Goal: Information Seeking & Learning: Find specific fact

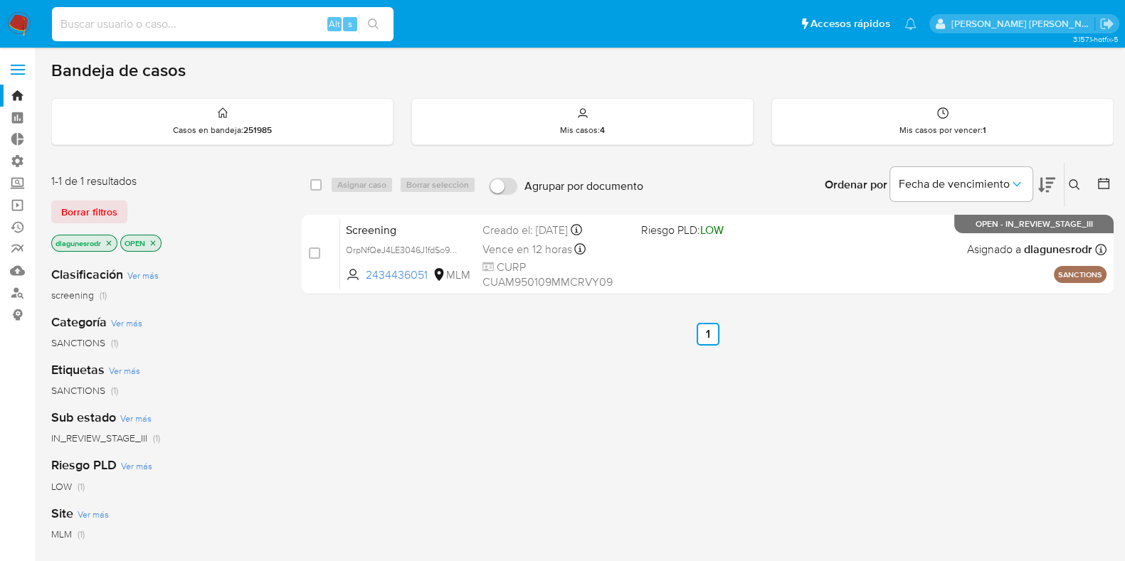
click at [132, 19] on input at bounding box center [222, 24] width 341 height 18
paste input "1484120215"
type input "1484120215"
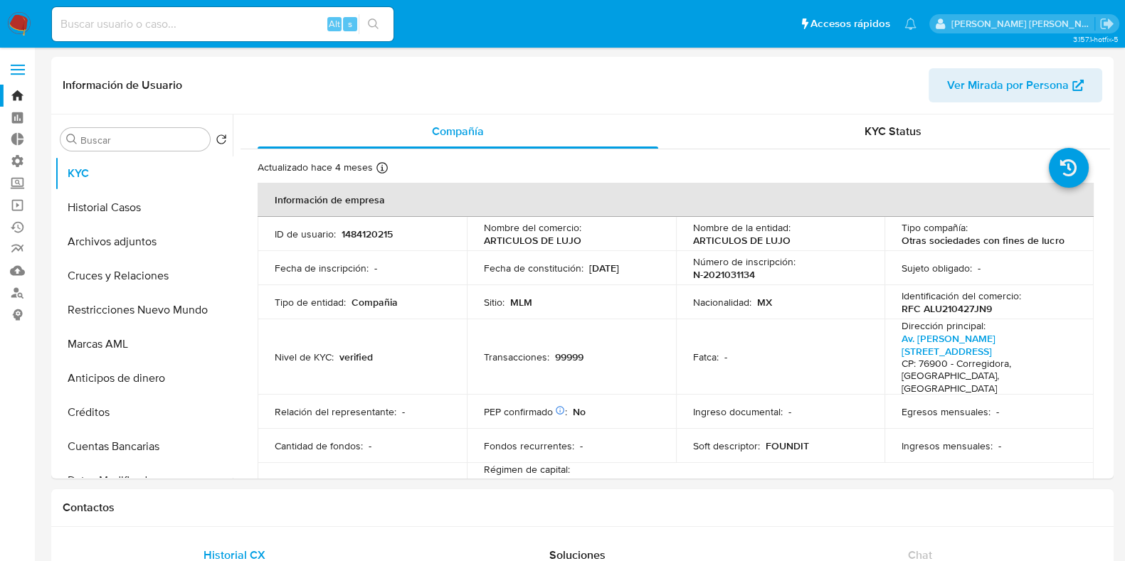
select select "10"
click at [694, 242] on p "ARTICULOS DE LUJO" at bounding box center [741, 240] width 97 height 13
drag, startPoint x: 690, startPoint y: 243, endPoint x: 788, endPoint y: 239, distance: 98.2
click at [788, 239] on div "Nombre de la entidad : ARTICULOS DE LUJO" at bounding box center [780, 234] width 175 height 26
copy p "ARTICULOS DE LUJO"
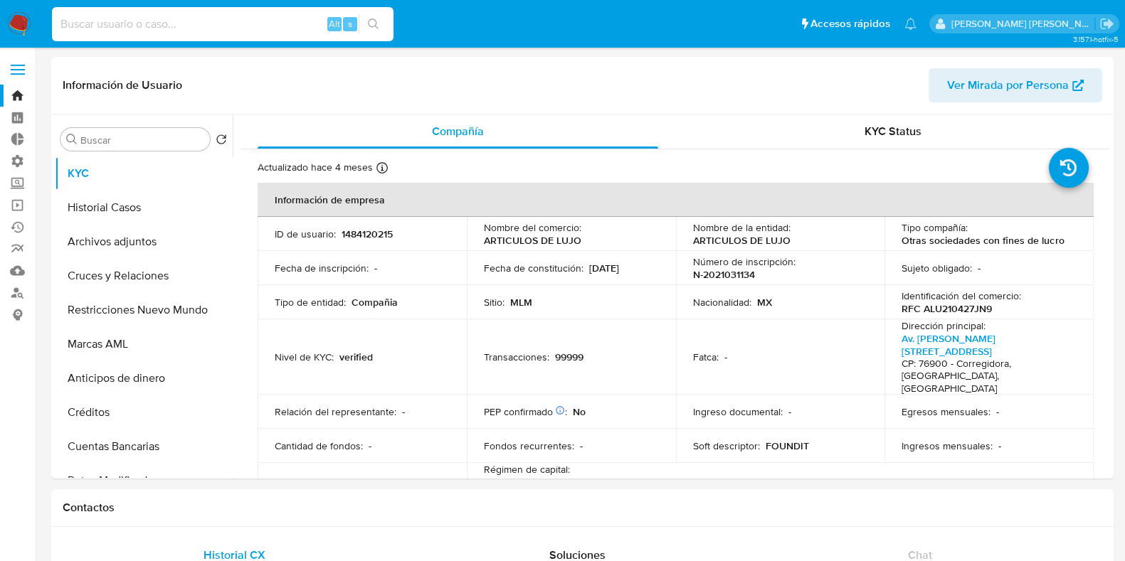
click at [184, 26] on input at bounding box center [222, 24] width 341 height 18
paste input "1486388034"
type input "1486388034"
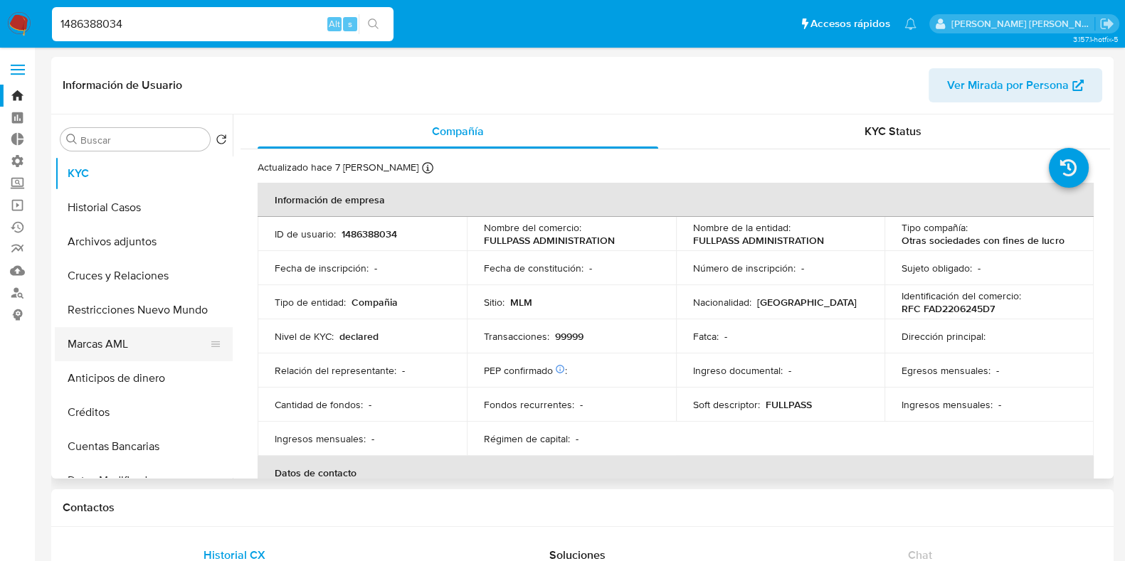
select select "10"
drag, startPoint x: 823, startPoint y: 240, endPoint x: 691, endPoint y: 238, distance: 132.3
click at [693, 238] on div "Nombre de la entidad : FULLPASS ADMINISTRATION" at bounding box center [780, 234] width 175 height 26
copy p "FULLPASS ADMINISTRATION"
click at [87, 20] on input "1486388034" at bounding box center [222, 24] width 341 height 18
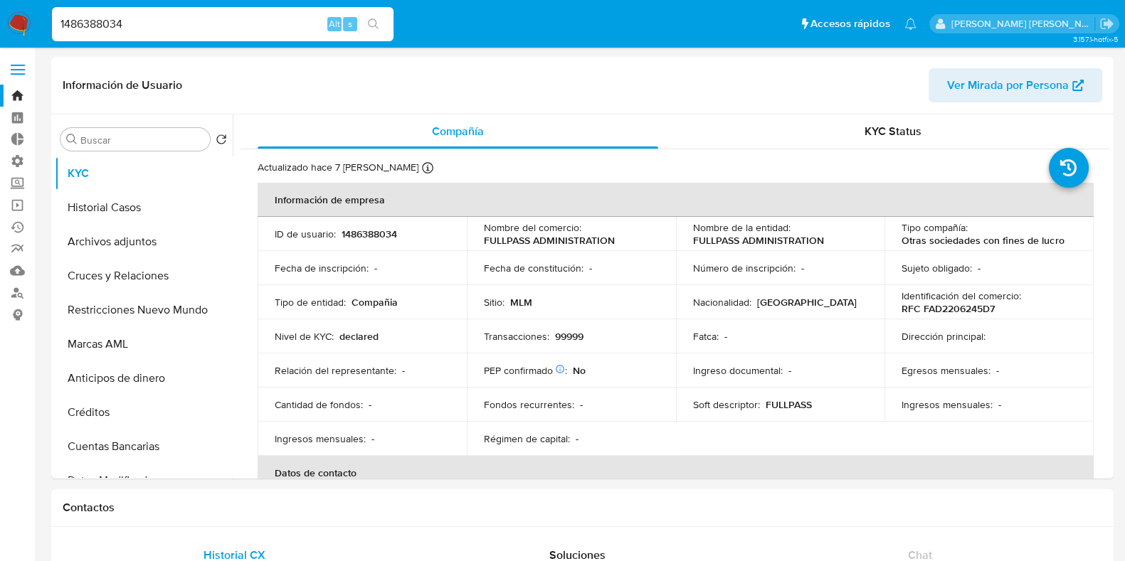
click at [87, 20] on input "1486388034" at bounding box center [222, 24] width 341 height 18
paste input "08334409"
type input "1408334409"
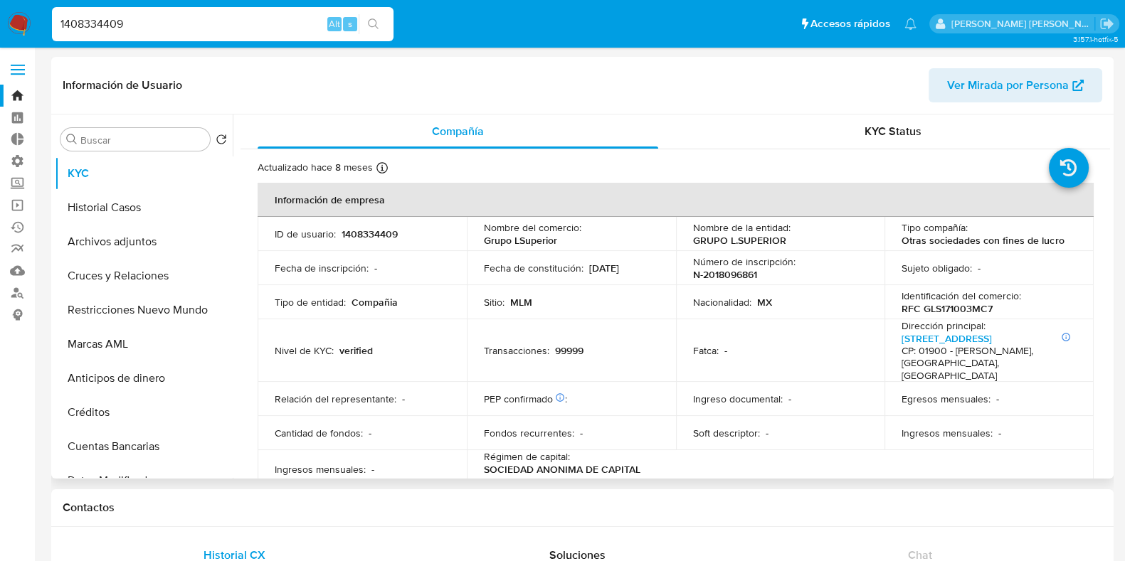
select select "10"
drag, startPoint x: 787, startPoint y: 243, endPoint x: 691, endPoint y: 238, distance: 95.4
click at [693, 238] on div "Nombre de la entidad : GRUPO L.SUPERIOR" at bounding box center [780, 234] width 175 height 26
copy p "GRUPO L.SUPERIOR"
click at [960, 309] on p "RFC GLS171003MC7" at bounding box center [946, 308] width 91 height 13
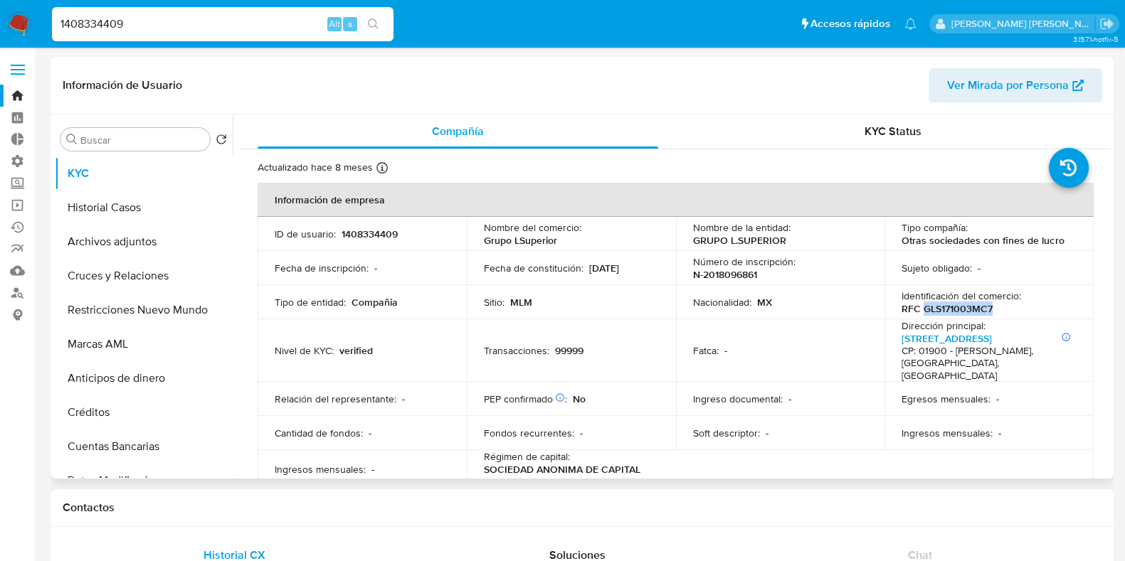
click at [960, 309] on p "RFC GLS171003MC7" at bounding box center [946, 308] width 91 height 13
copy p "GLS171003MC7"
click at [68, 15] on input "1408334409" at bounding box center [222, 24] width 341 height 18
paste input "86388034"
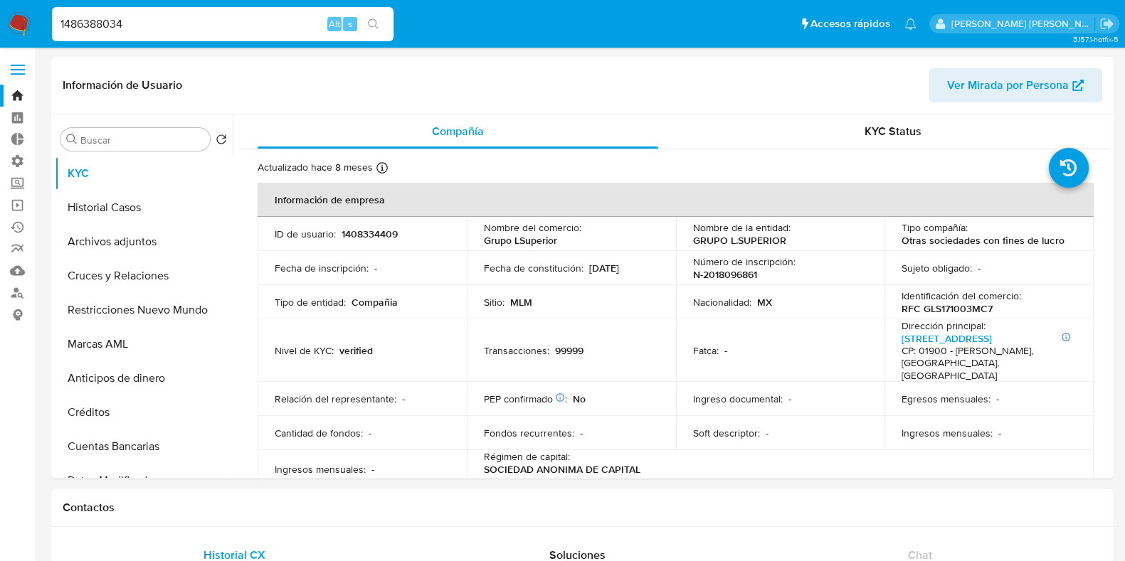
type input "1486388034"
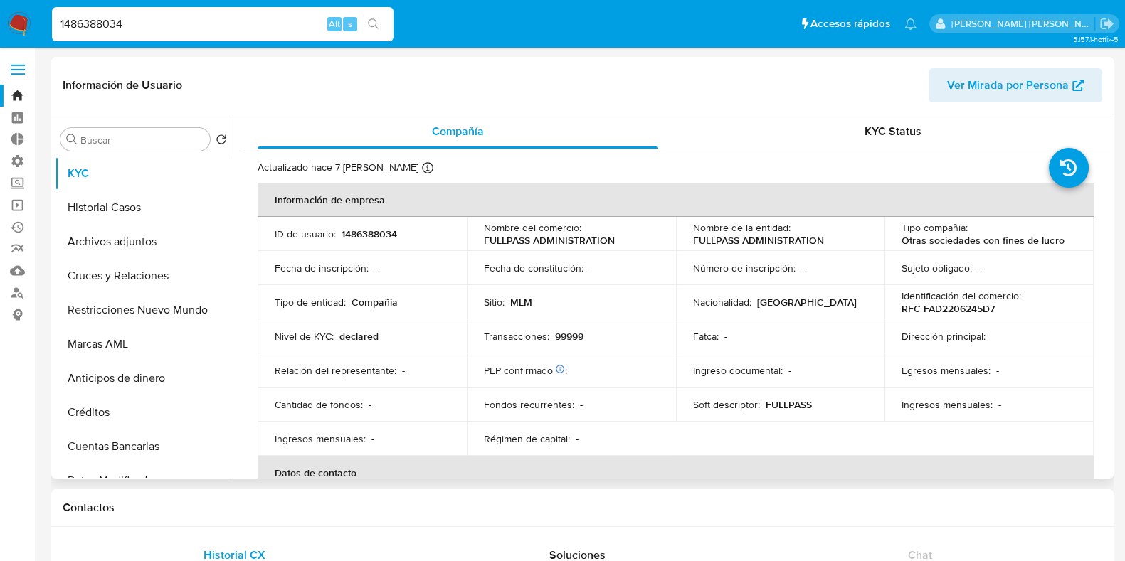
select select "10"
click at [945, 309] on p "RFC FAD2206245D7" at bounding box center [947, 308] width 93 height 13
copy p "FAD2206245D7"
click at [88, 21] on input "1486388034" at bounding box center [222, 24] width 341 height 18
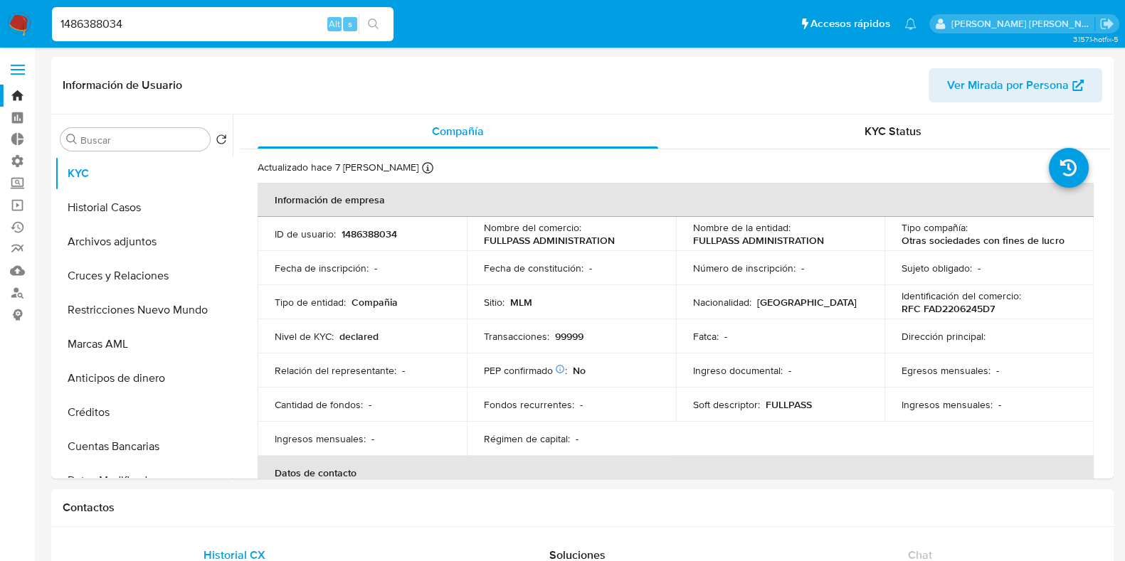
click at [88, 21] on input "1486388034" at bounding box center [222, 24] width 341 height 18
paste input "4120215"
type input "1484120215"
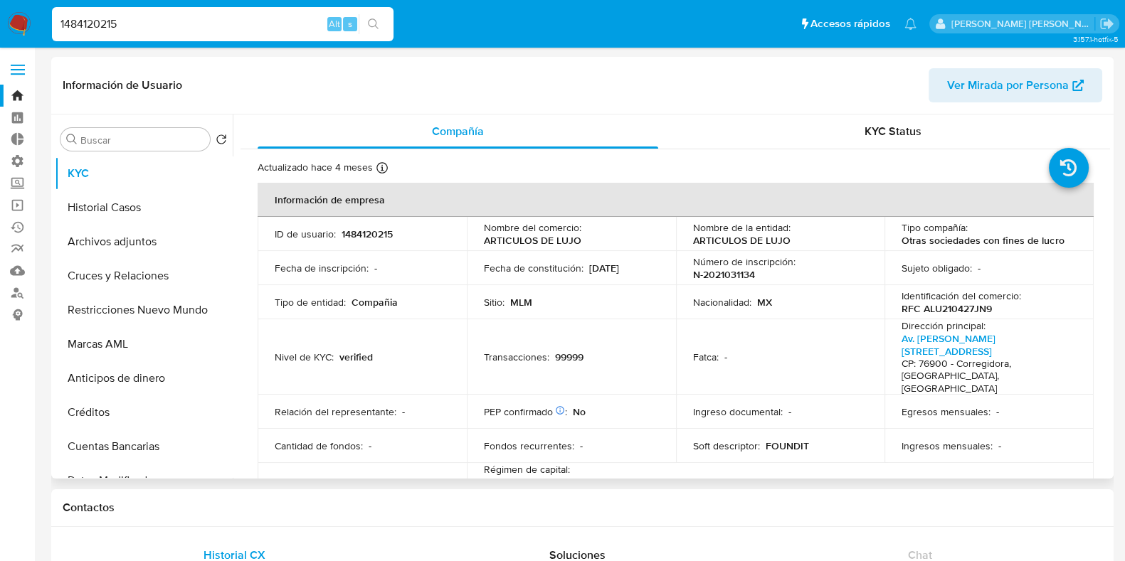
select select "10"
click at [961, 311] on p "RFC ALU210427JN9" at bounding box center [946, 308] width 90 height 13
copy p "ALU210427JN9"
click at [95, 24] on input "1484120215" at bounding box center [222, 24] width 341 height 18
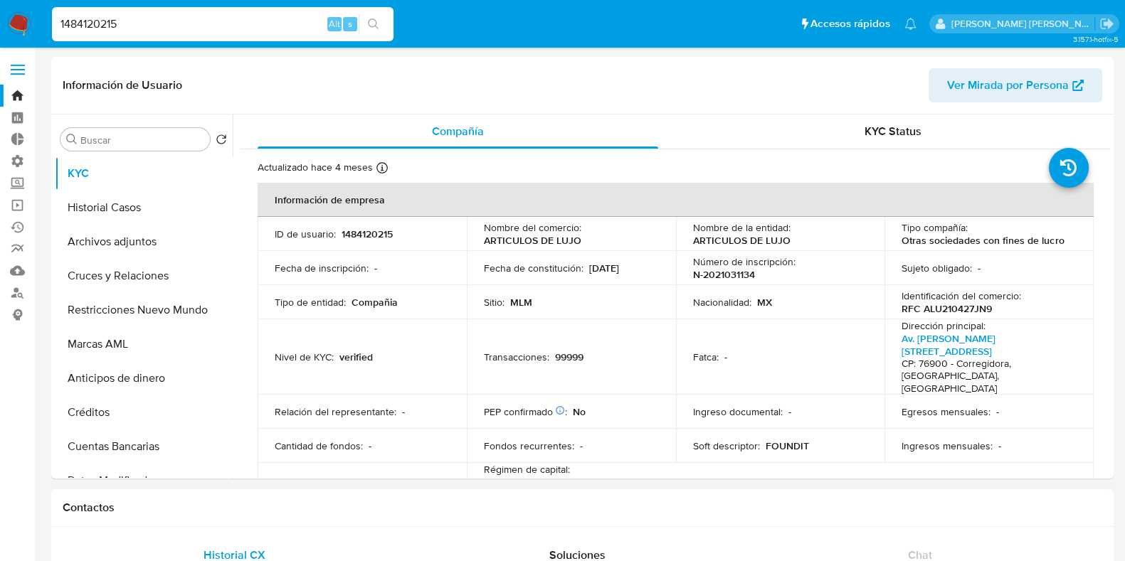
click at [95, 24] on input "1484120215" at bounding box center [222, 24] width 341 height 18
paste input "377720993"
type input "377720993"
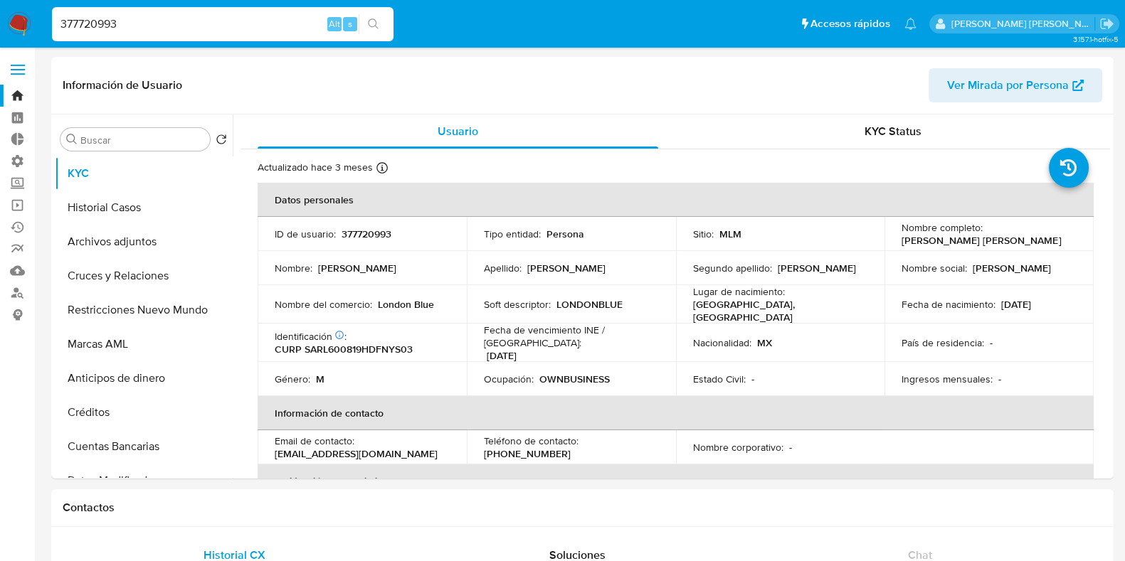
select select "10"
click at [589, 304] on p "LONDONBLUE" at bounding box center [589, 304] width 66 height 13
copy p "LONDONBLUE"
drag, startPoint x: 1031, startPoint y: 243, endPoint x: 898, endPoint y: 240, distance: 132.3
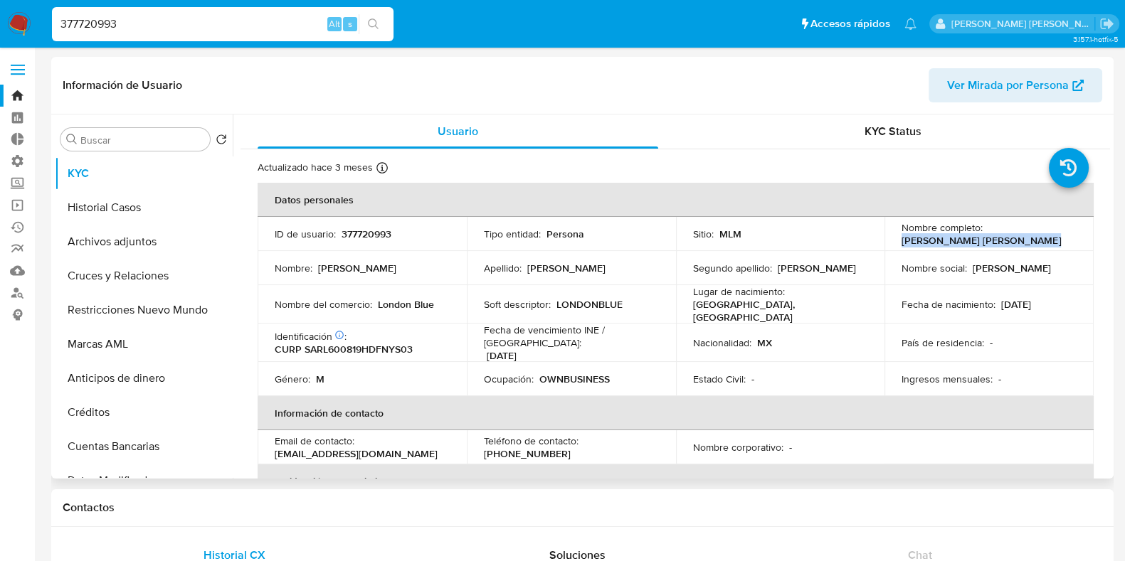
click at [901, 240] on div "Nombre completo : [PERSON_NAME] [PERSON_NAME]" at bounding box center [988, 234] width 175 height 26
copy p "[PERSON_NAME] [PERSON_NAME]"
click at [74, 29] on input "377720993" at bounding box center [222, 24] width 341 height 18
paste input "1454201919"
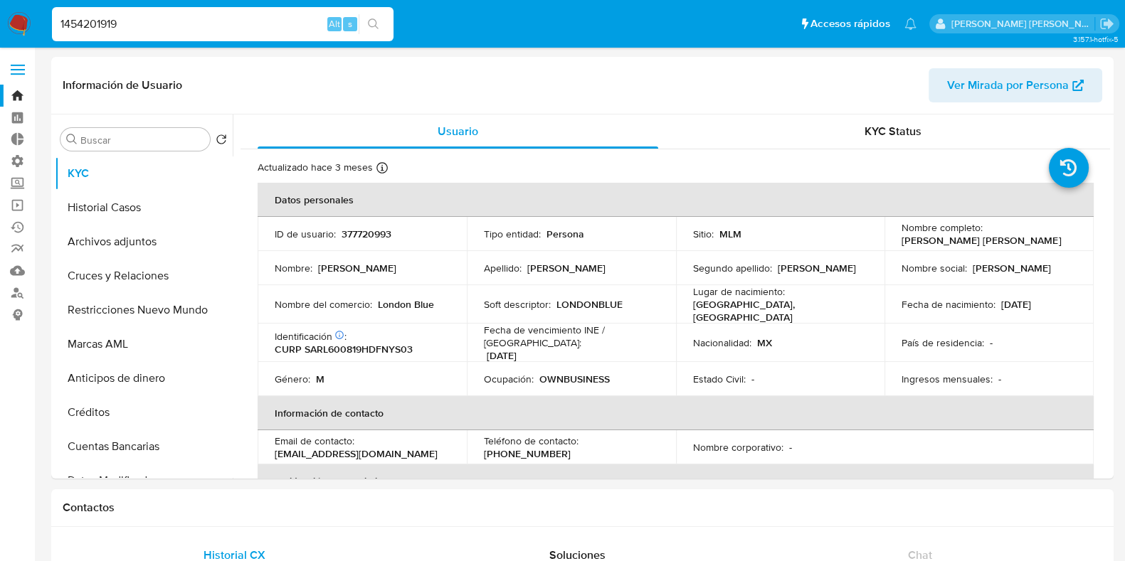
type input "1454201919"
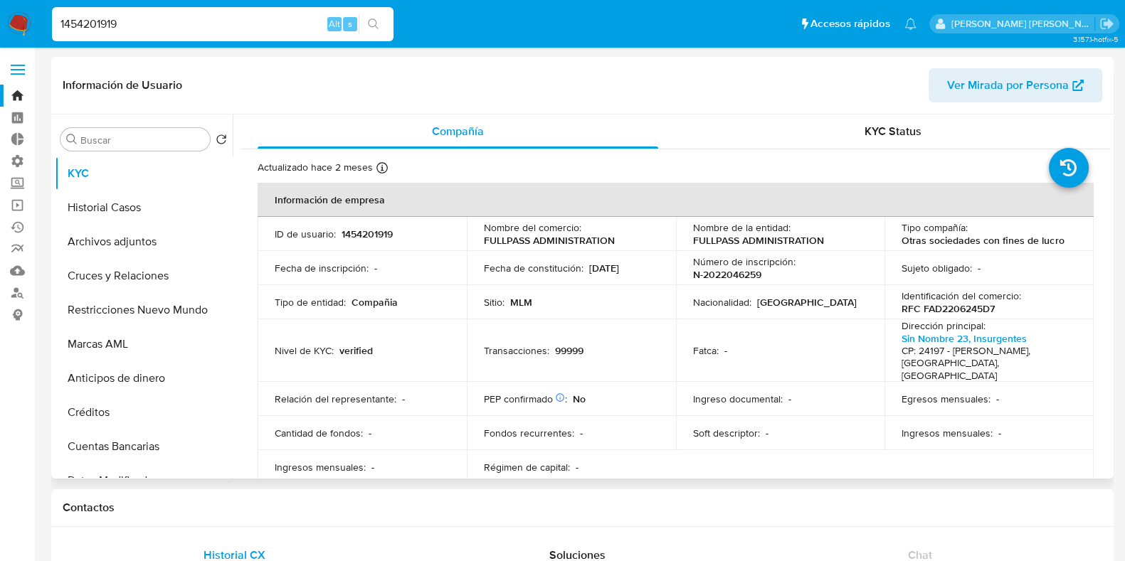
select select "10"
click at [765, 240] on p "FULLPASS ADMINISTRATION" at bounding box center [758, 240] width 131 height 13
click at [863, 208] on th "Información de empresa" at bounding box center [675, 200] width 836 height 34
click at [847, 218] on td "Nombre de la entidad : FULLPASS ADMINISTRATION" at bounding box center [780, 234] width 209 height 34
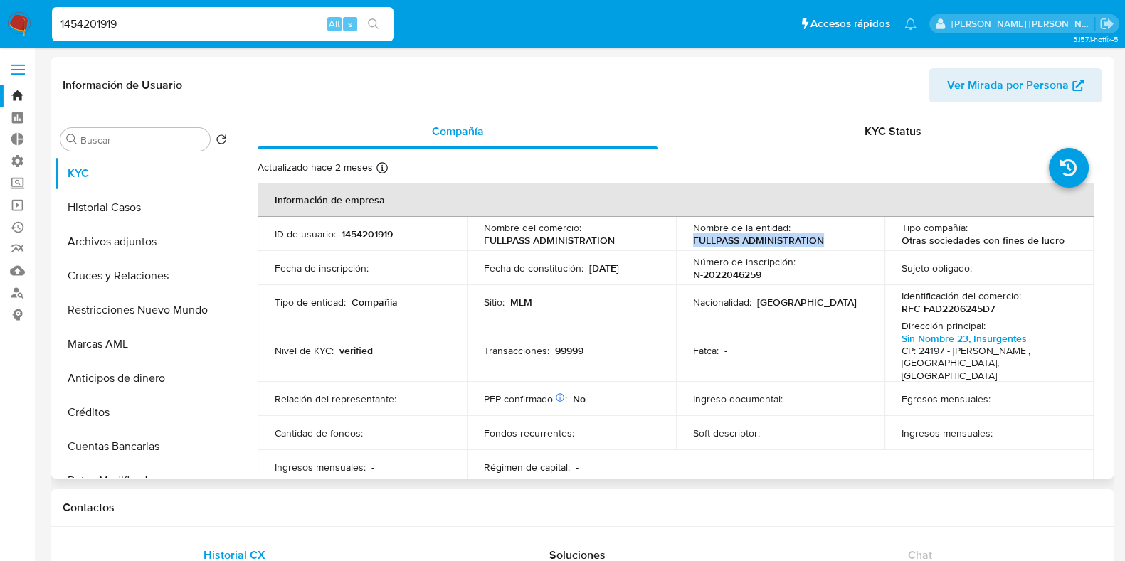
drag, startPoint x: 818, startPoint y: 243, endPoint x: 679, endPoint y: 238, distance: 138.8
click at [679, 238] on td "Nombre de la entidad : FULLPASS ADMINISTRATION" at bounding box center [780, 234] width 209 height 34
copy p "FULLPASS ADMINISTRATION"
click at [966, 309] on p "RFC FAD2206245D7" at bounding box center [947, 308] width 93 height 13
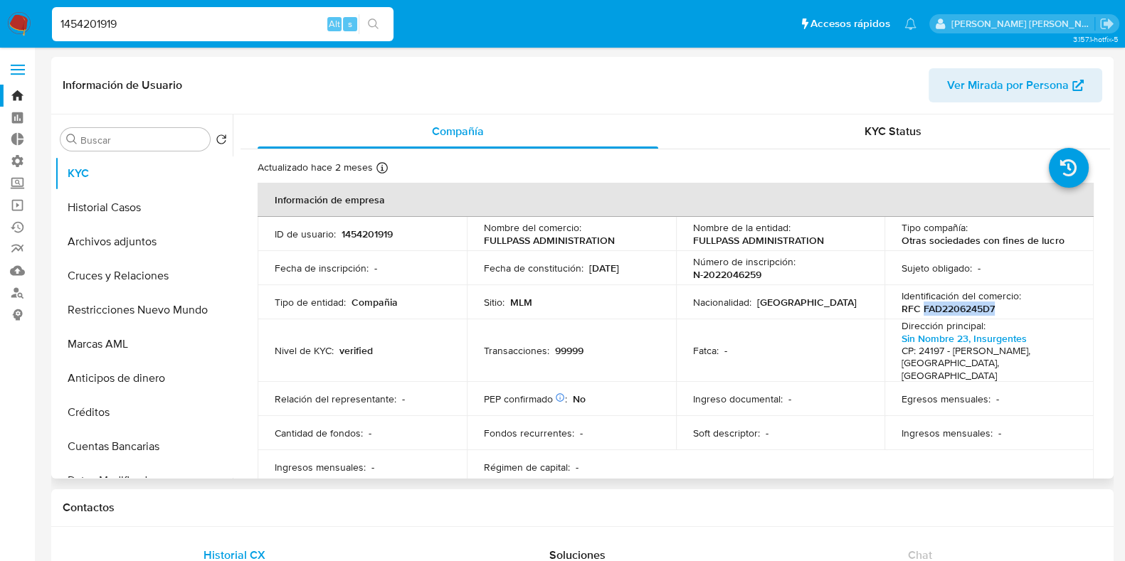
copy p "FAD2206245D7"
click at [85, 16] on input "1454201919" at bounding box center [222, 24] width 341 height 18
paste input "508782656"
type input "1508782656"
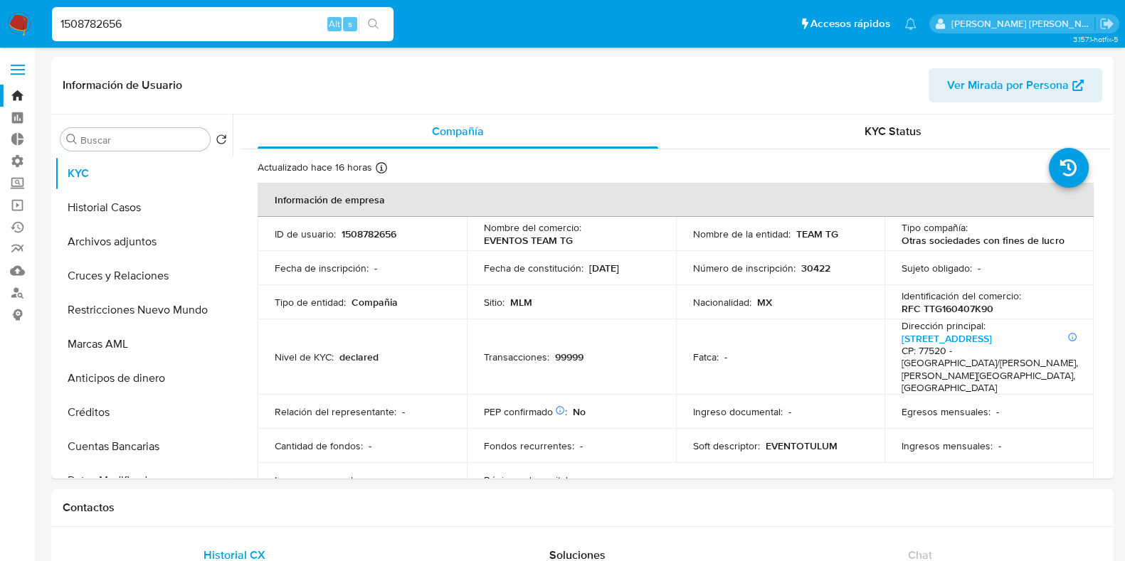
select select "10"
drag, startPoint x: 839, startPoint y: 235, endPoint x: 792, endPoint y: 234, distance: 47.7
click at [792, 234] on div "Nombre de la entidad : TEAM TG" at bounding box center [780, 234] width 175 height 13
click at [964, 309] on p "RFC TTG160407K90" at bounding box center [947, 308] width 92 height 13
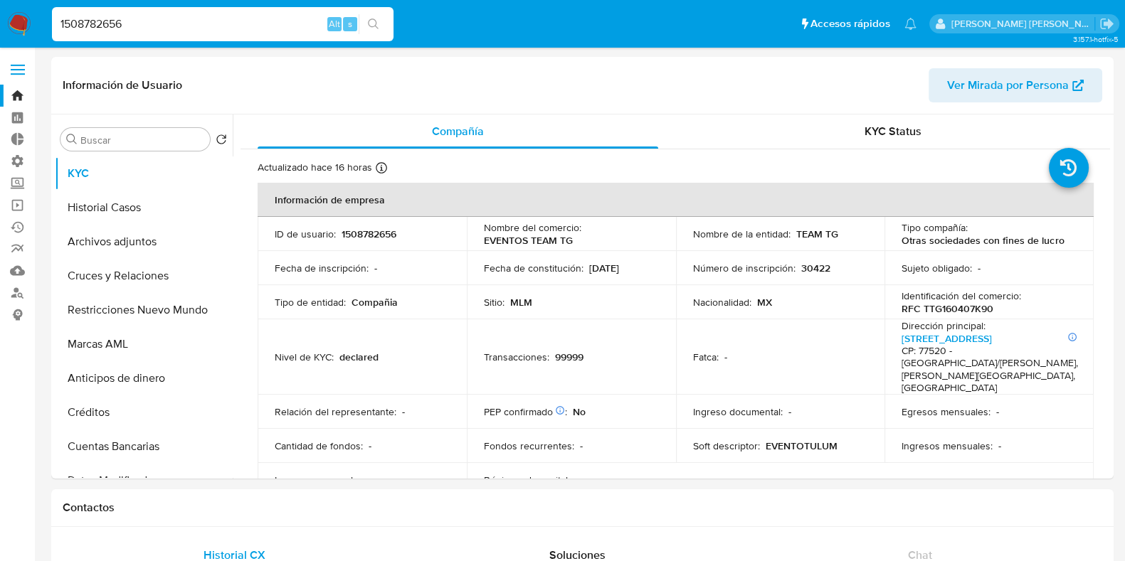
click at [89, 28] on input "1508782656" at bounding box center [222, 24] width 341 height 18
paste input "377720993"
type input "377720993"
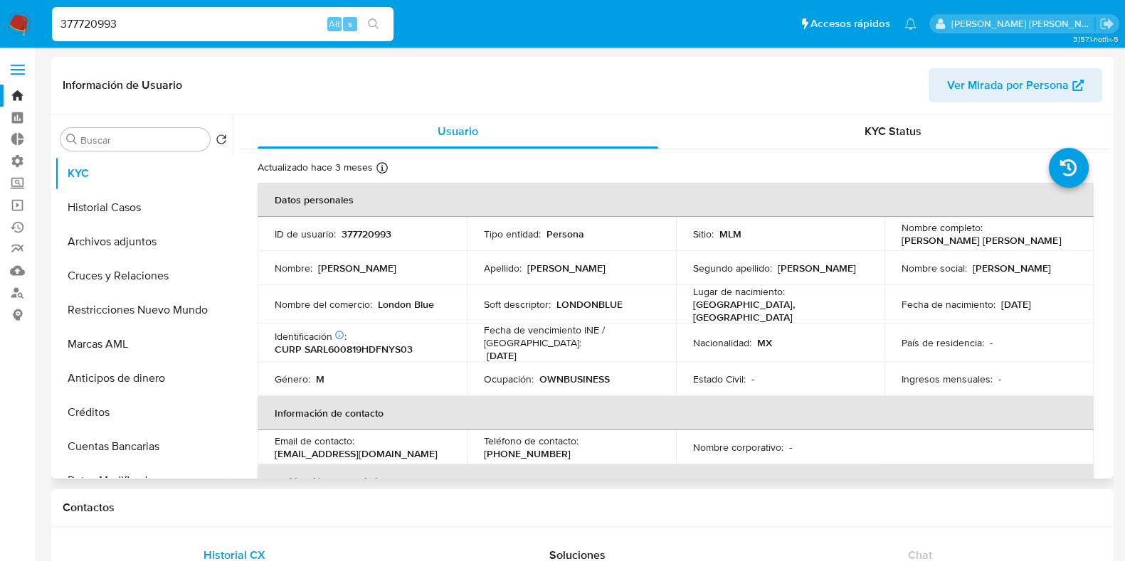
select select "10"
click at [371, 344] on p "CURP SARL600819HDFNYS03" at bounding box center [344, 349] width 138 height 13
